Goal: Navigation & Orientation: Find specific page/section

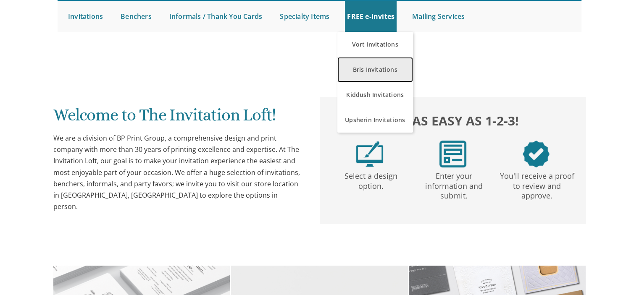
click at [384, 70] on link "Bris Invitations" at bounding box center [375, 69] width 76 height 25
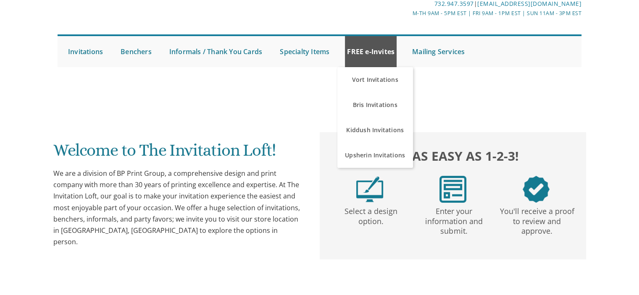
scroll to position [86, 0]
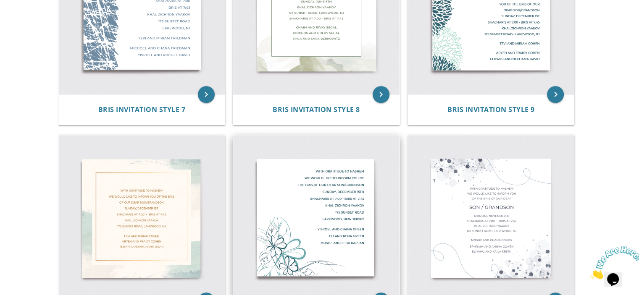
scroll to position [665, 0]
